Goal: Task Accomplishment & Management: Use online tool/utility

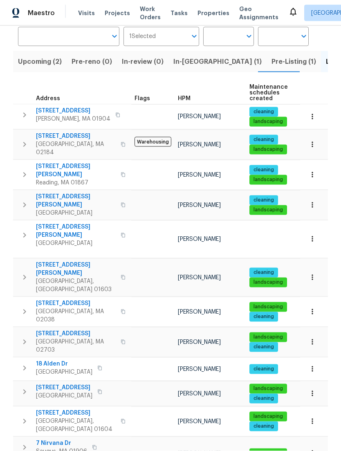
scroll to position [26, 0]
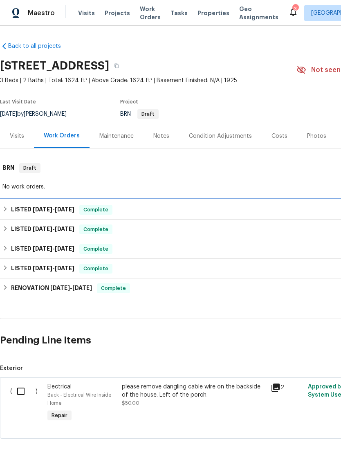
click at [240, 220] on div "LISTED [DATE] - [DATE] Complete" at bounding box center [231, 210] width 463 height 20
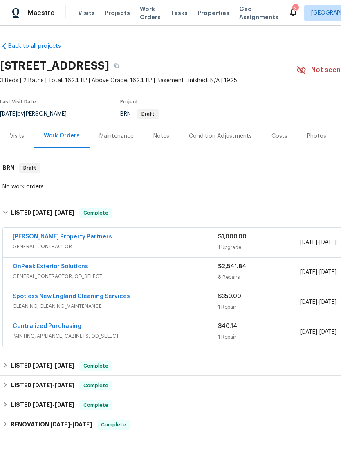
click at [37, 270] on link "OnPeak Exterior Solutions" at bounding box center [51, 267] width 76 height 6
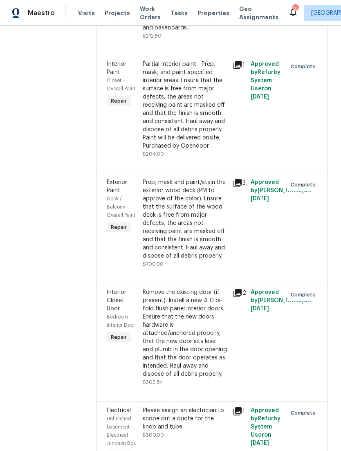
scroll to position [440, 0]
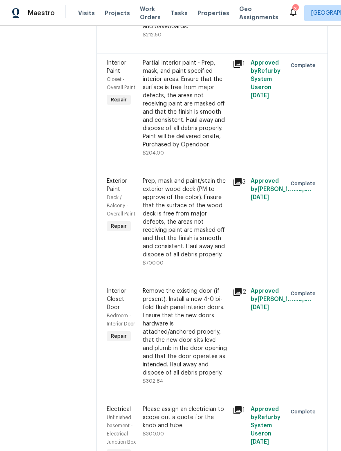
click at [208, 214] on div "Prep, mask and paint/stain the exterior wood deck (PM to approve of the color).…" at bounding box center [185, 218] width 85 height 82
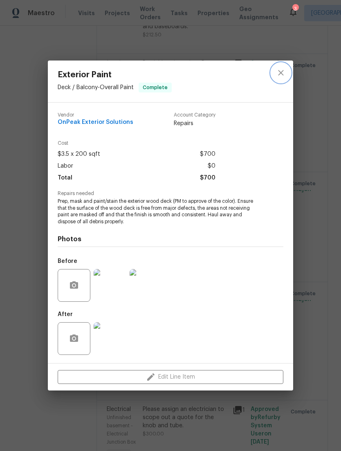
click at [286, 72] on button "close" at bounding box center [281, 73] width 20 height 20
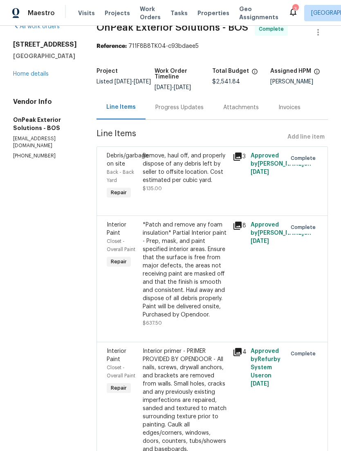
scroll to position [13, 0]
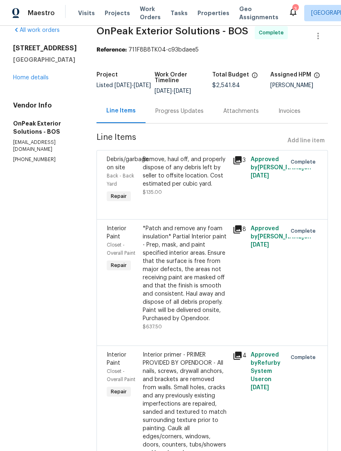
click at [20, 81] on link "Home details" at bounding box center [31, 78] width 36 height 6
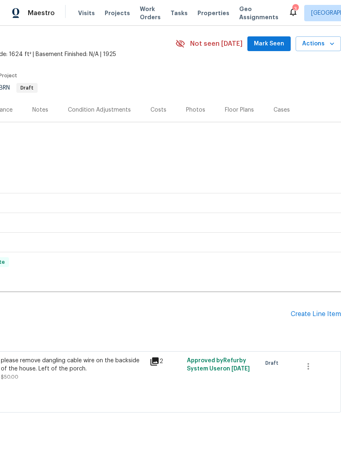
scroll to position [26, 121]
click at [318, 319] on div "Create Line Item" at bounding box center [316, 315] width 50 height 8
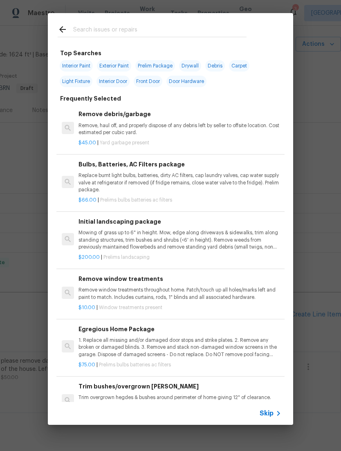
click at [235, 20] on div at bounding box center [152, 29] width 209 height 32
click at [114, 70] on span "Exterior Paint" at bounding box center [114, 65] width 34 height 11
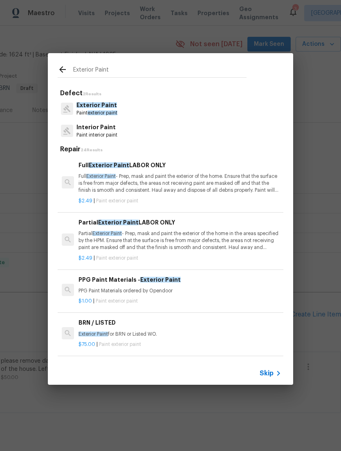
click at [88, 74] on input "Exterior Paint" at bounding box center [160, 71] width 174 height 12
type input "E"
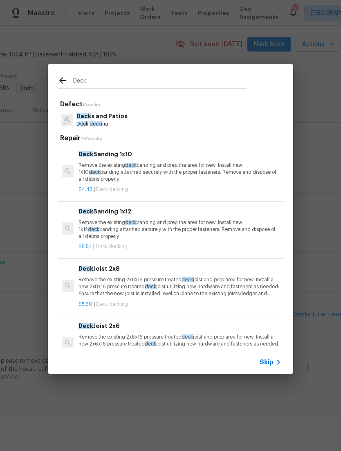
type input "Deck"
click at [246, 122] on div "Deck s and Patios Deck deck ing" at bounding box center [171, 120] width 226 height 22
click at [246, 115] on div "Deck s and Patios Deck deck ing" at bounding box center [171, 120] width 226 height 22
click at [230, 116] on div "Deck s and Patios Deck deck ing" at bounding box center [171, 120] width 226 height 22
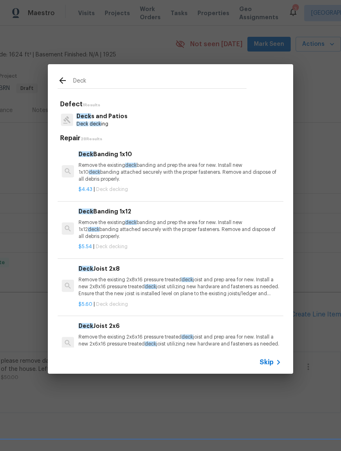
click at [224, 115] on div "Deck s and Patios Deck deck ing" at bounding box center [171, 120] width 226 height 22
click at [87, 123] on span "Deck" at bounding box center [83, 124] width 12 height 5
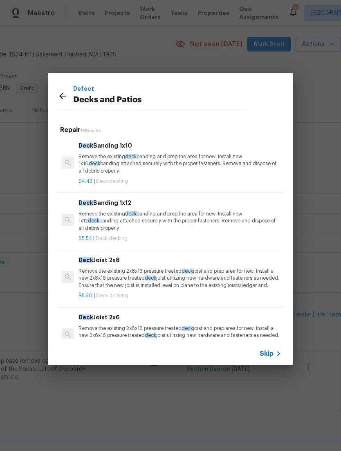
scroll to position [0, 0]
click at [55, 88] on div "Defect Decks and Patios" at bounding box center [152, 96] width 209 height 46
click at [61, 95] on icon at bounding box center [62, 96] width 7 height 7
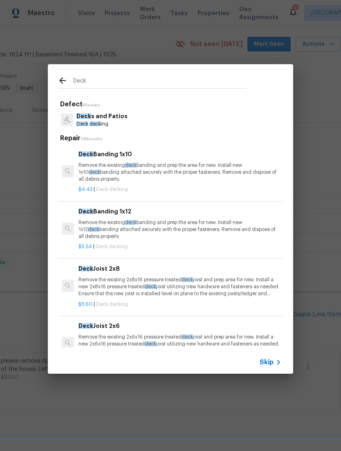
click at [54, 82] on div "Deck" at bounding box center [152, 80] width 209 height 32
click at [58, 82] on icon at bounding box center [63, 81] width 10 height 10
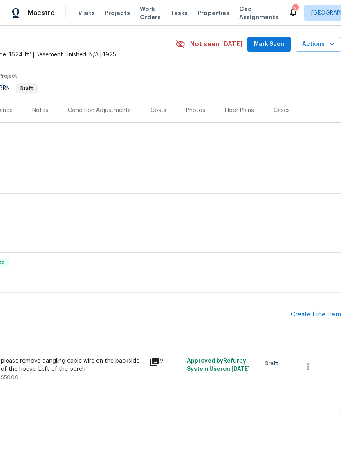
click at [330, 319] on div "Create Line Item" at bounding box center [316, 315] width 50 height 8
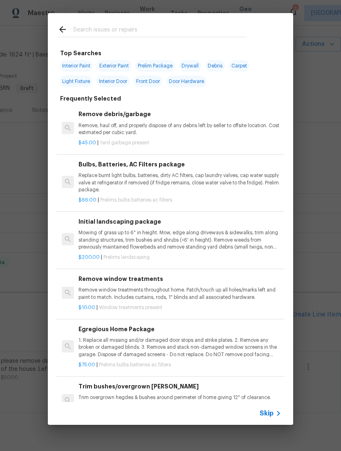
click at [113, 68] on span "Exterior Paint" at bounding box center [114, 65] width 34 height 11
type input "Exterior Paint"
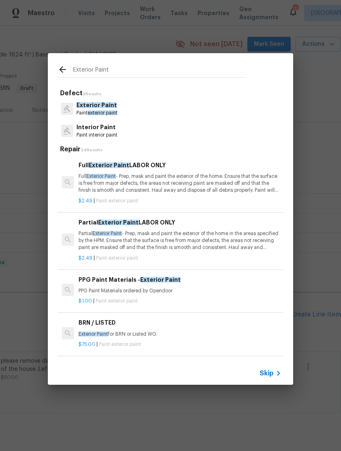
click at [81, 114] on p "Paint exterior paint" at bounding box center [97, 113] width 41 height 7
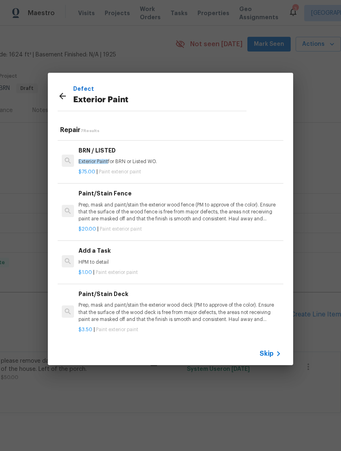
scroll to position [153, 0]
click at [221, 318] on p "Prep, mask and paint/stain the exterior wood deck (PM to approve of the color).…" at bounding box center [180, 312] width 203 height 21
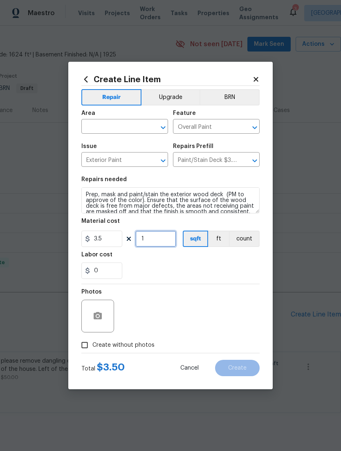
click at [142, 242] on input "1" at bounding box center [155, 239] width 41 height 16
click at [153, 243] on input "1" at bounding box center [155, 239] width 41 height 16
type input "700"
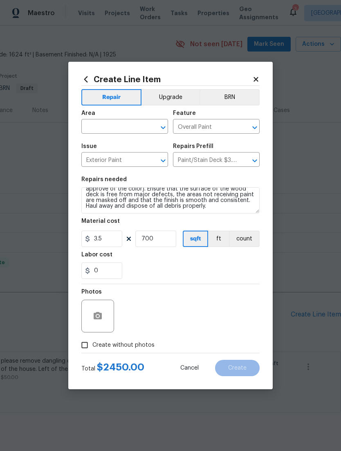
scroll to position [11, 0]
